Goal: Task Accomplishment & Management: Manage account settings

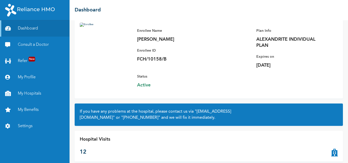
scroll to position [44, 0]
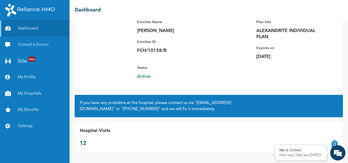
click at [31, 60] on span "New" at bounding box center [32, 59] width 7 height 5
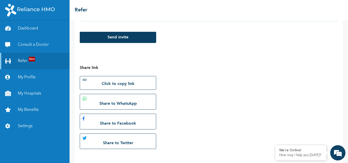
scroll to position [126, 0]
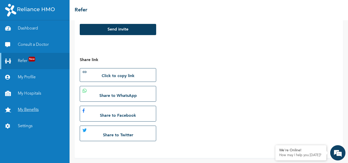
click at [30, 111] on link "My Benefits" at bounding box center [35, 110] width 70 height 16
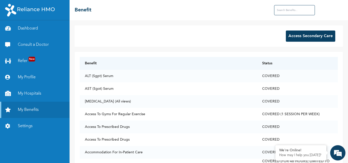
click at [305, 37] on button "Access Secondary Care" at bounding box center [310, 36] width 49 height 11
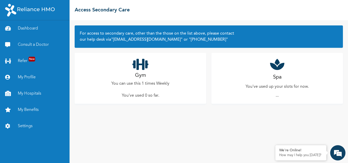
click at [145, 67] on icon at bounding box center [140, 64] width 16 height 13
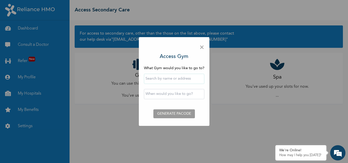
click at [204, 47] on span "×" at bounding box center [201, 47] width 5 height 11
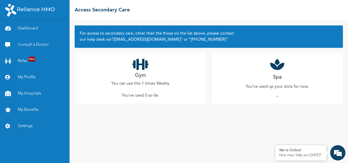
click at [275, 70] on icon at bounding box center [277, 64] width 14 height 13
click at [274, 89] on p "You've used up your slots for now." at bounding box center [276, 87] width 63 height 6
click at [278, 72] on div "Spa You've used up your slots for now. ..." at bounding box center [276, 78] width 131 height 51
click at [278, 68] on icon at bounding box center [277, 64] width 14 height 13
click at [278, 67] on icon at bounding box center [277, 64] width 14 height 13
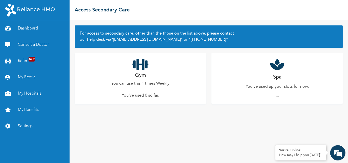
click at [277, 95] on p "..." at bounding box center [277, 96] width 3 height 6
click at [280, 69] on icon at bounding box center [277, 64] width 14 height 13
click at [279, 68] on icon at bounding box center [277, 64] width 14 height 13
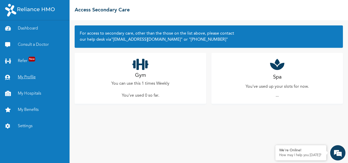
click at [23, 77] on link "My Profile" at bounding box center [35, 77] width 70 height 16
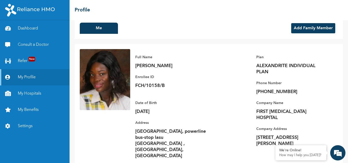
scroll to position [12, 0]
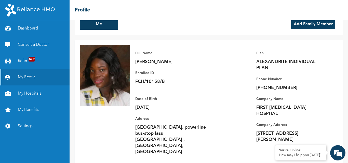
click at [283, 86] on p "[PHONE_NUMBER]" at bounding box center [291, 88] width 71 height 6
click at [92, 25] on button "Me" at bounding box center [99, 24] width 38 height 11
click at [316, 24] on button "Add Family Member" at bounding box center [313, 24] width 44 height 10
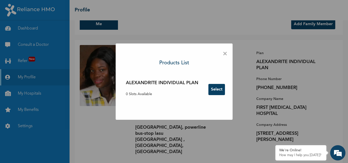
click at [222, 91] on button "Select" at bounding box center [216, 89] width 17 height 11
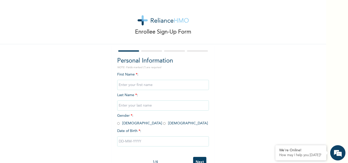
scroll to position [16, 0]
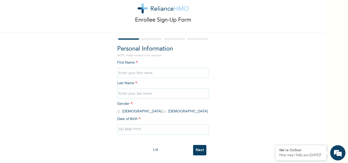
click at [197, 146] on input "Next" at bounding box center [199, 150] width 13 height 10
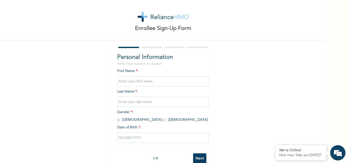
scroll to position [0, 0]
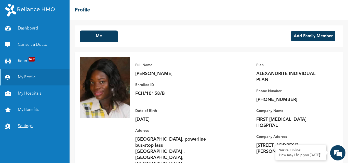
click at [24, 127] on link "Settings" at bounding box center [35, 126] width 70 height 16
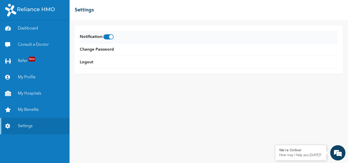
click at [112, 36] on span at bounding box center [108, 36] width 10 height 5
click at [0, 0] on input "checkbox" at bounding box center [0, 0] width 0 height 0
click at [110, 37] on span at bounding box center [108, 36] width 10 height 5
click at [0, 0] on input "checkbox" at bounding box center [0, 0] width 0 height 0
click at [27, 29] on link "Dashboard" at bounding box center [35, 28] width 70 height 16
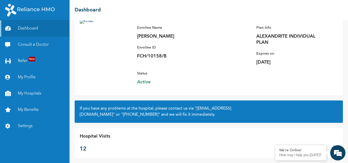
scroll to position [44, 0]
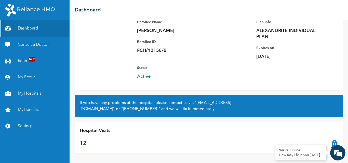
click at [142, 70] on p "Status" at bounding box center [172, 68] width 71 height 6
click at [167, 50] on p "FCH/10158/B" at bounding box center [172, 51] width 71 height 6
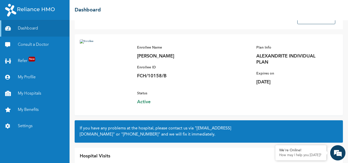
scroll to position [0, 0]
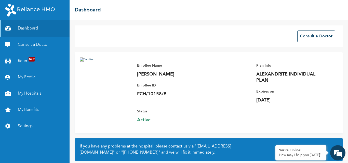
click at [103, 85] on img at bounding box center [106, 88] width 52 height 61
drag, startPoint x: 103, startPoint y: 85, endPoint x: 95, endPoint y: 71, distance: 15.9
click at [95, 71] on img at bounding box center [106, 88] width 52 height 61
click at [89, 10] on h2 "Dashboard" at bounding box center [88, 10] width 26 height 8
click at [28, 27] on link "Dashboard" at bounding box center [35, 28] width 70 height 16
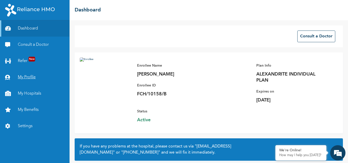
click at [21, 78] on link "My Profile" at bounding box center [35, 77] width 70 height 16
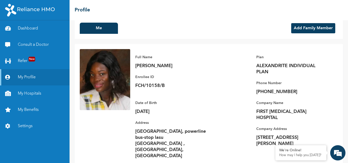
scroll to position [12, 0]
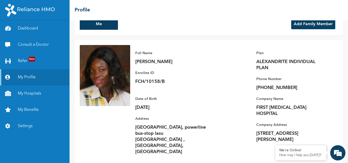
click at [286, 87] on p "[PHONE_NUMBER]" at bounding box center [291, 88] width 71 height 6
drag, startPoint x: 263, startPoint y: 89, endPoint x: 222, endPoint y: 102, distance: 43.0
click at [222, 102] on div "Full Name [PERSON_NAME] Enrollee ID FCH/10158/B Plan ALEXANDRITE INDIVIDUAL PLA…" at bounding box center [234, 102] width 208 height 115
click at [138, 116] on div "Date of Birth [DEMOGRAPHIC_DATA] Address [GEOGRAPHIC_DATA], powerline bus-stop …" at bounding box center [170, 123] width 71 height 64
click at [31, 110] on link "My Benefits" at bounding box center [35, 110] width 70 height 16
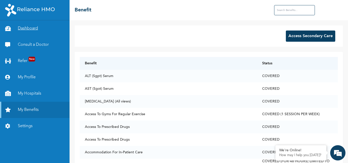
drag, startPoint x: 17, startPoint y: 26, endPoint x: 20, endPoint y: 26, distance: 2.8
click at [18, 27] on link "Dashboard" at bounding box center [35, 28] width 70 height 16
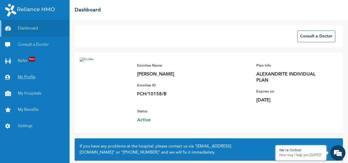
click at [24, 76] on link "My Profile" at bounding box center [35, 77] width 70 height 16
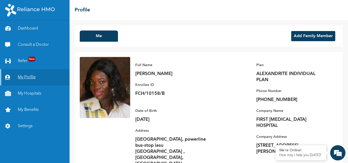
click at [24, 76] on link "My Profile" at bounding box center [35, 77] width 70 height 16
click at [30, 91] on link "My Hospitals" at bounding box center [35, 94] width 70 height 16
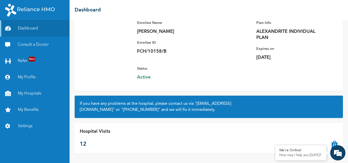
scroll to position [44, 0]
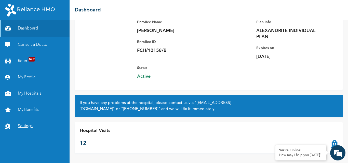
click at [28, 125] on link "Settings" at bounding box center [35, 126] width 70 height 16
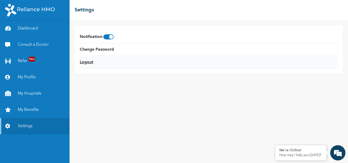
click at [88, 64] on link "Logout" at bounding box center [86, 62] width 13 height 6
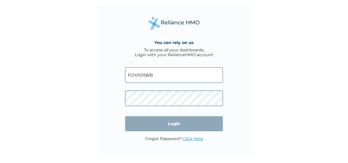
click at [153, 76] on input "FCH/10158/B" at bounding box center [174, 75] width 98 height 16
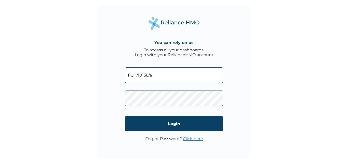
type input "FCH/10158/a"
click input "Login" at bounding box center [174, 123] width 98 height 15
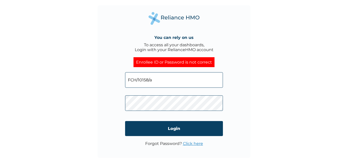
click at [157, 80] on input "FCH/10158/a" at bounding box center [174, 80] width 98 height 16
type input "FCH/10158/A"
click input "Login" at bounding box center [174, 128] width 98 height 15
click at [194, 144] on link "Click here" at bounding box center [193, 143] width 20 height 5
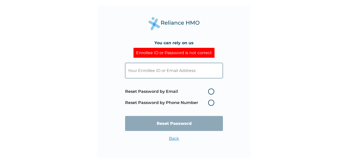
click at [193, 71] on input "text" at bounding box center [174, 71] width 98 height 16
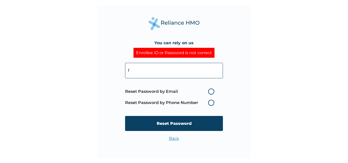
type input "f"
type input "femoosa"
